Goal: Use online tool/utility: Use online tool/utility

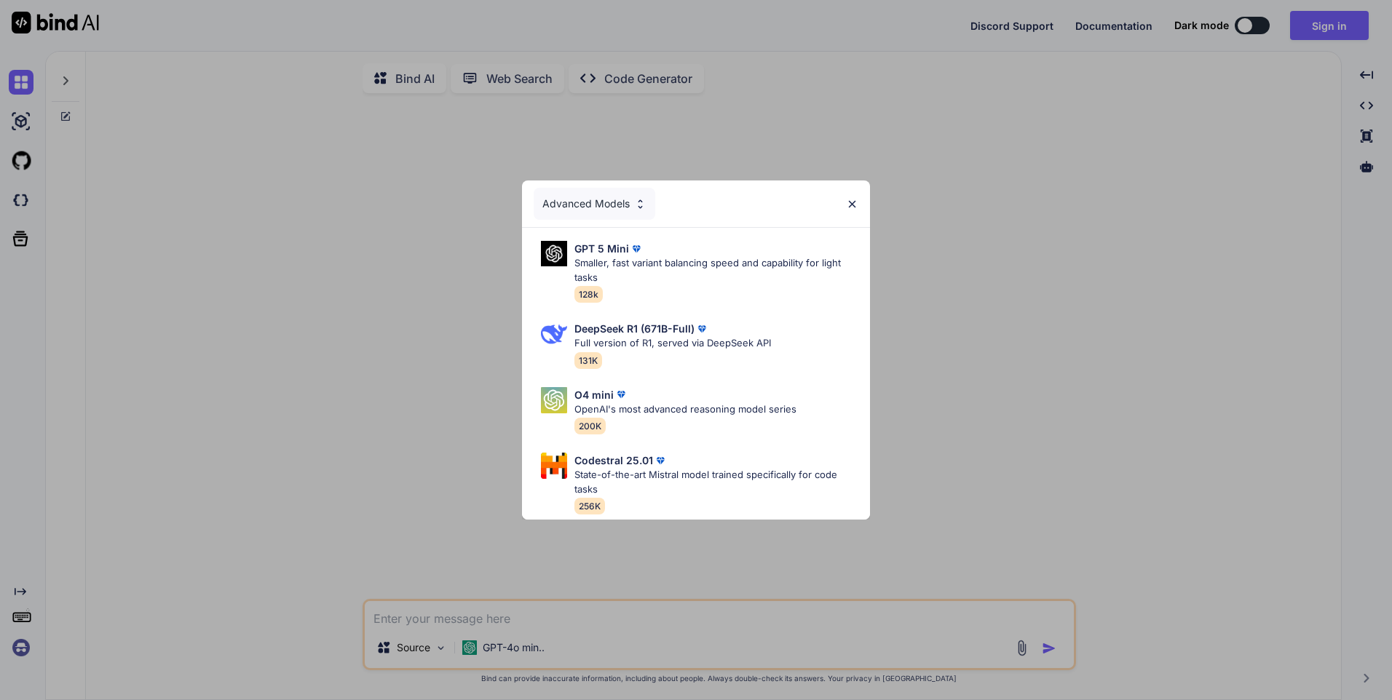
click at [852, 203] on img at bounding box center [852, 204] width 12 height 12
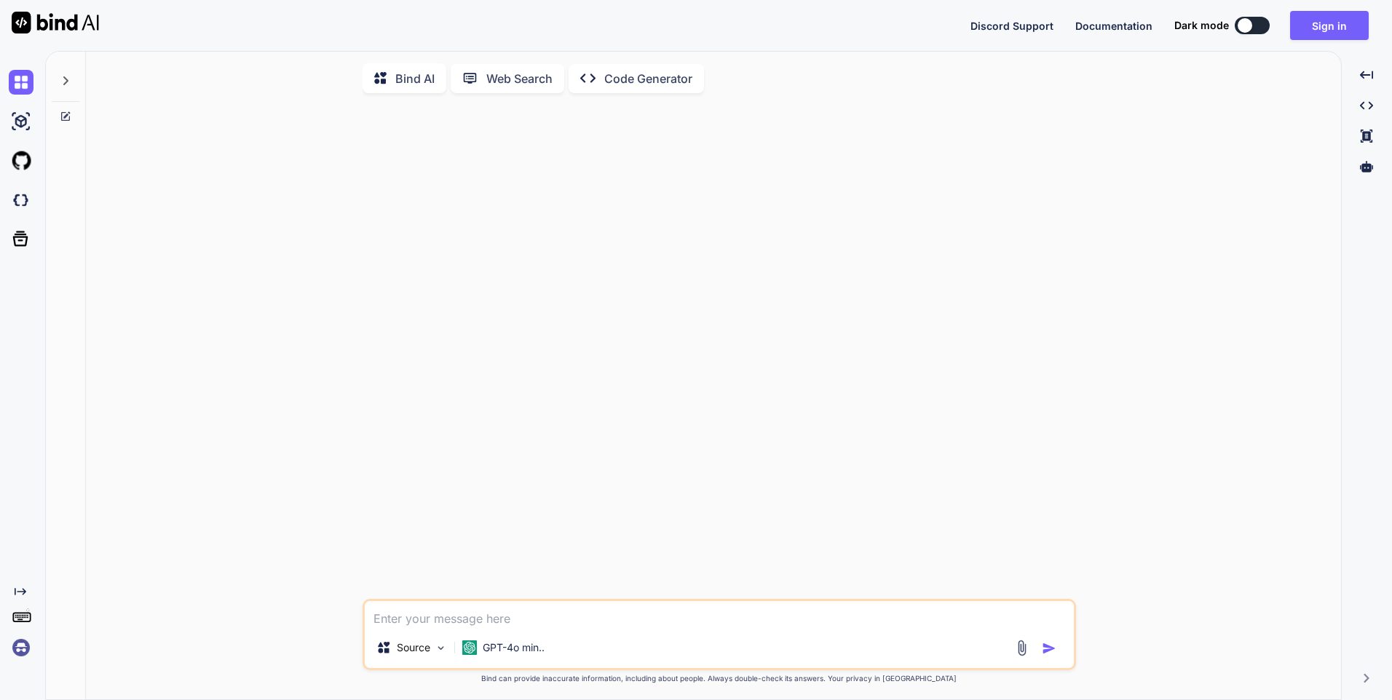
type textarea "x"
click at [440, 617] on textarea at bounding box center [719, 614] width 709 height 26
paste textarea "reproduit moi exactement l’œuvre « Composition with Red, Yellow and Blue » de […"
type textarea "reproduit moi exactement l’œuvre « Composition with Red, Yellow and Blue » de […"
type textarea "x"
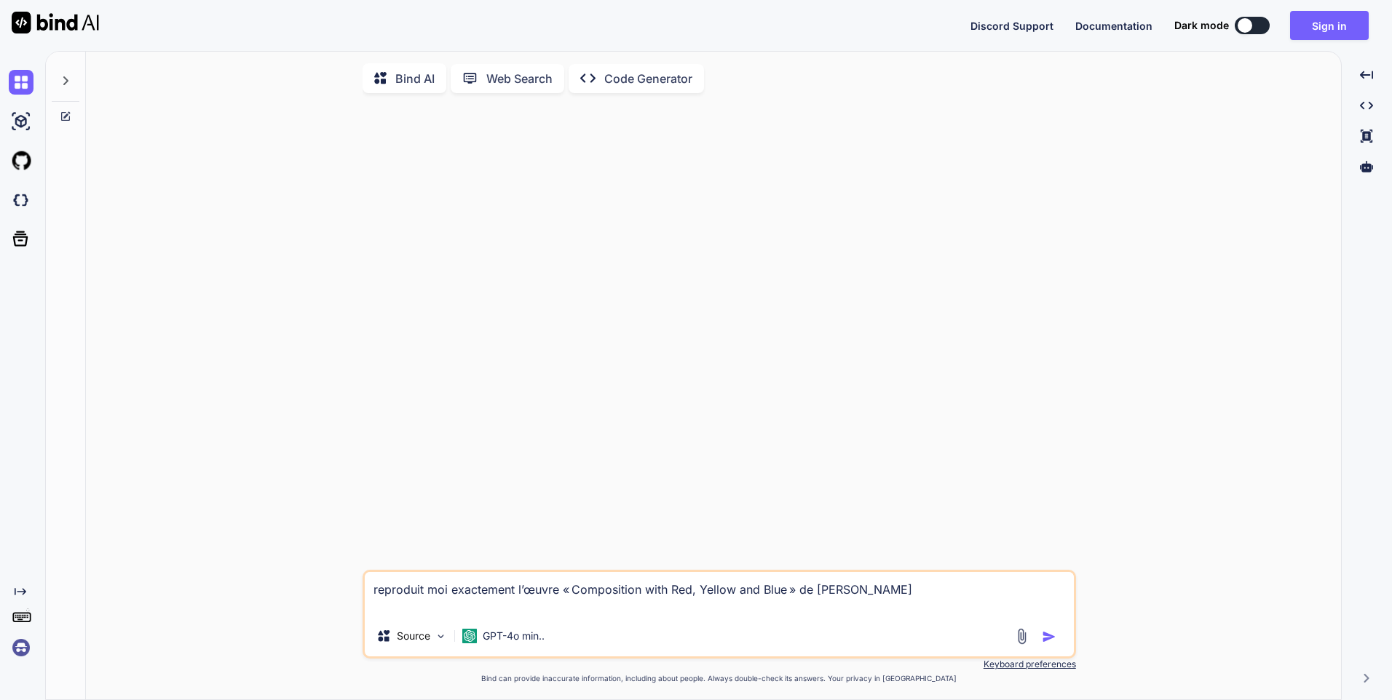
click at [910, 595] on textarea "reproduit moi exactement l’œuvre « Composition with Red, Yellow and Blue » de […" at bounding box center [719, 594] width 709 height 44
type textarea "reproduit moi exactement l’œuvre « Composition with Red, Yellow and Blue » de […"
type textarea "x"
type textarea "reproduit moi exactement l’œuvre « Composition with Red, Yellow and Blue » de […"
click at [1045, 637] on img "button" at bounding box center [1049, 637] width 15 height 15
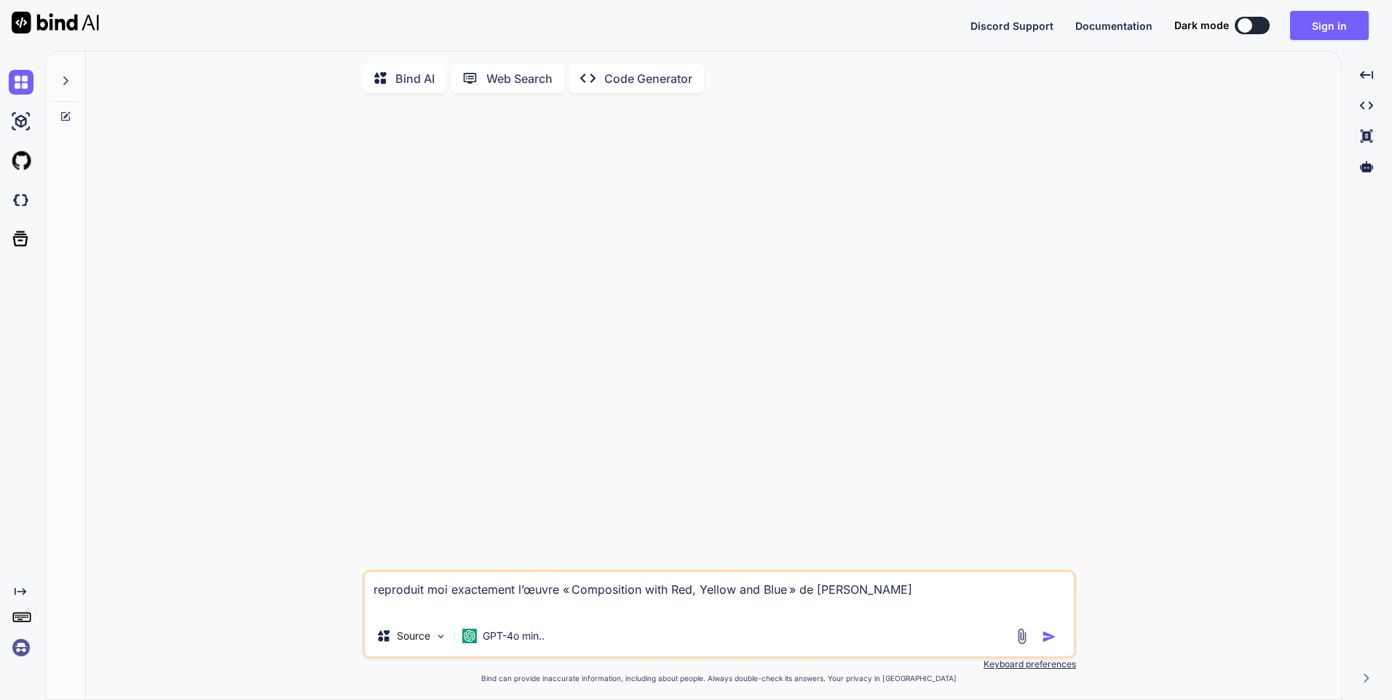
type textarea "x"
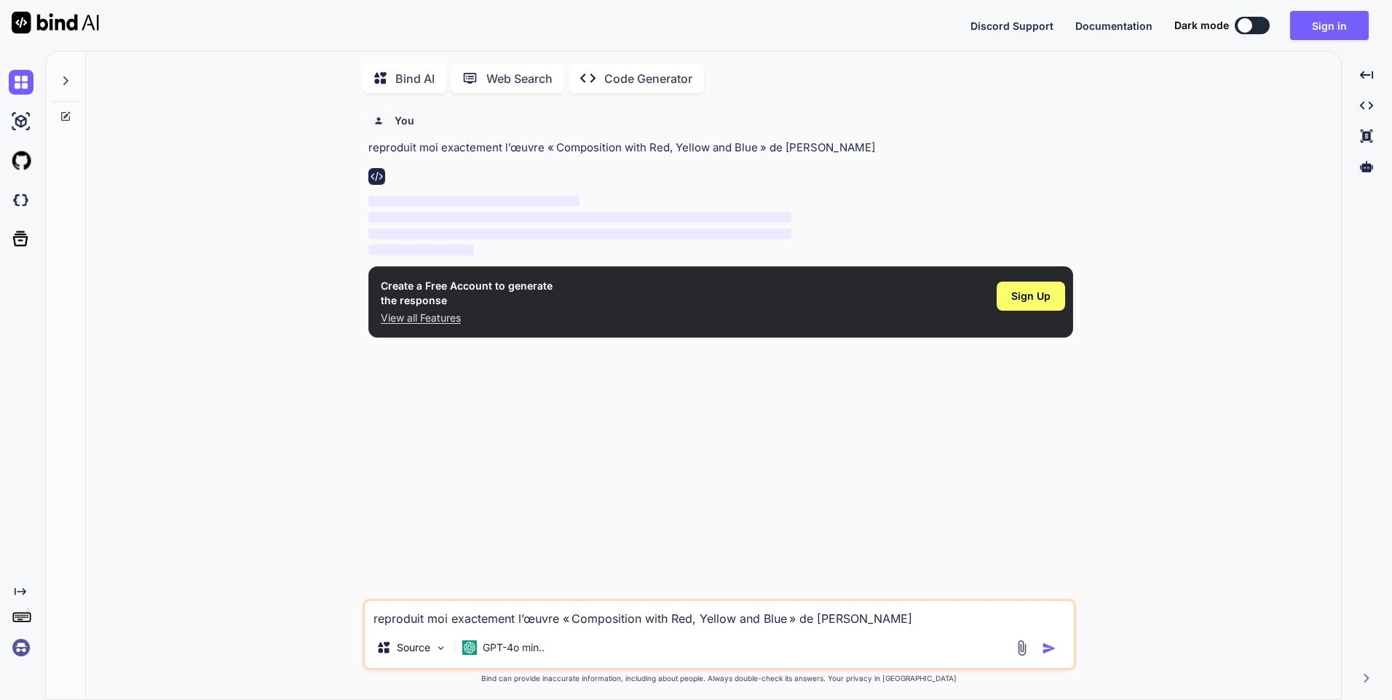
scroll to position [6, 0]
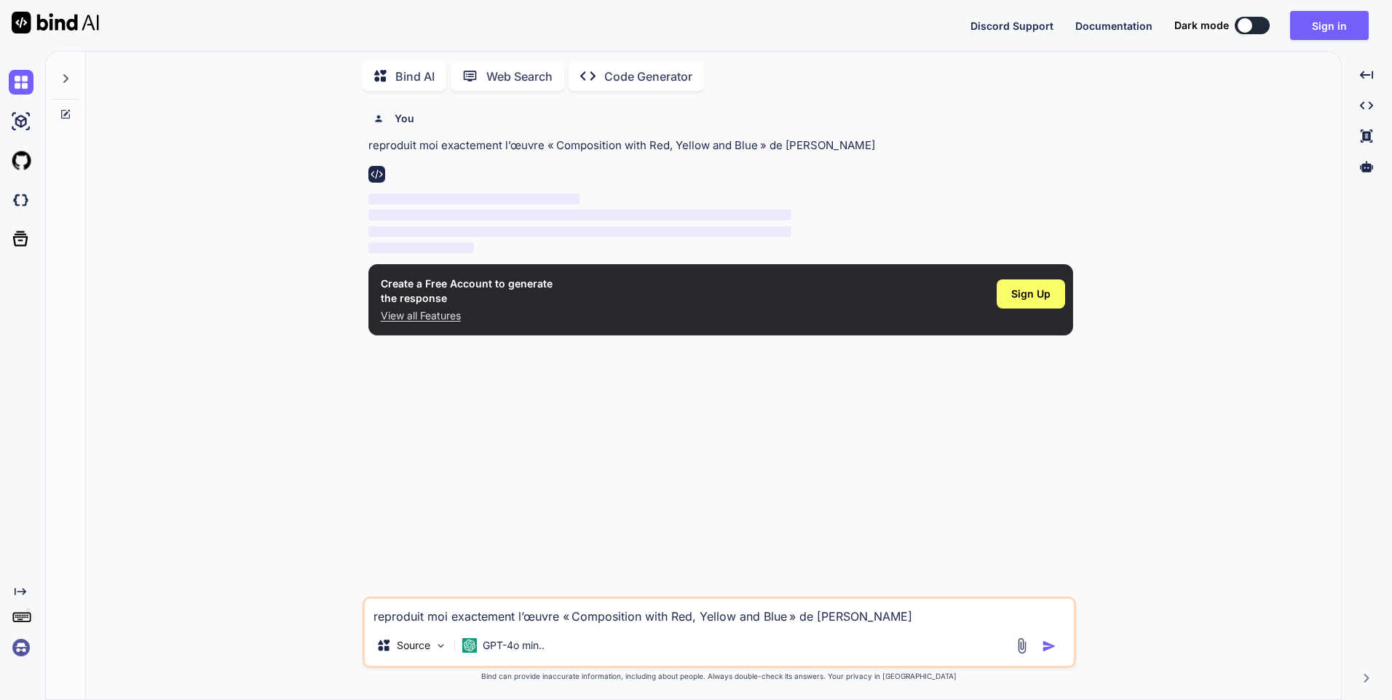
click at [1042, 639] on button "button" at bounding box center [1052, 646] width 20 height 15
